Goal: Task Accomplishment & Management: Manage account settings

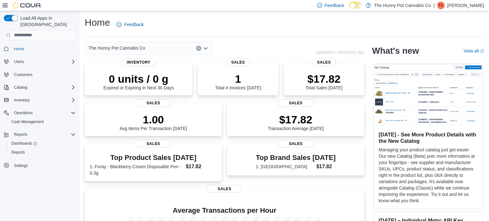
click at [472, 4] on p "Tabatha Cruickshank" at bounding box center [465, 6] width 37 height 8
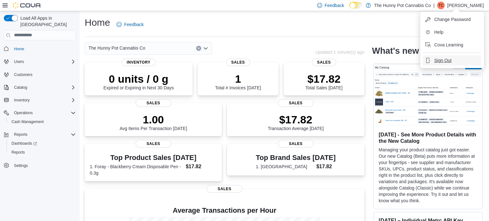
click at [450, 62] on span "Sign Out" at bounding box center [442, 60] width 17 height 6
